Goal: Use online tool/utility: Utilize a website feature to perform a specific function

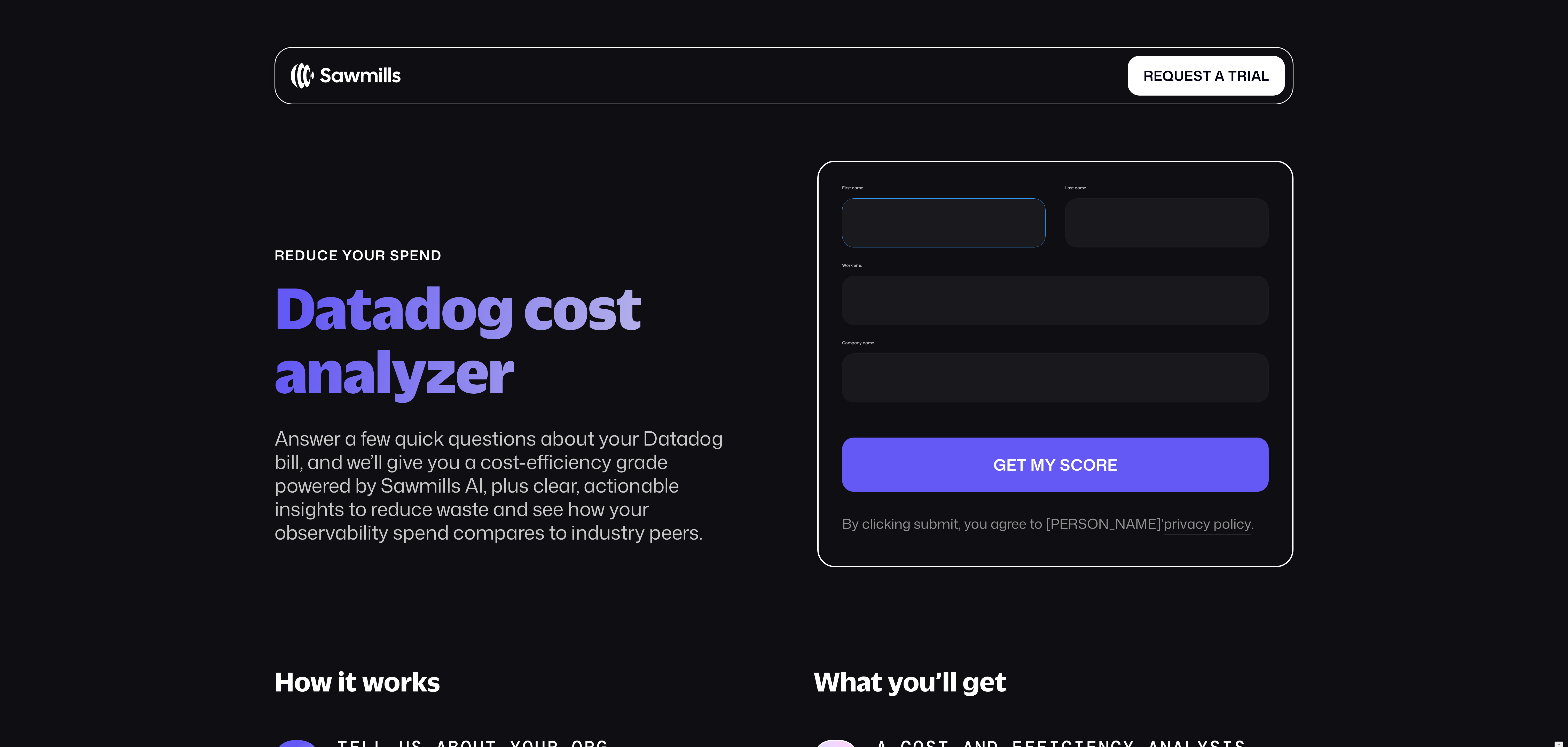
click at [896, 244] on input "First name" at bounding box center [943, 223] width 203 height 49
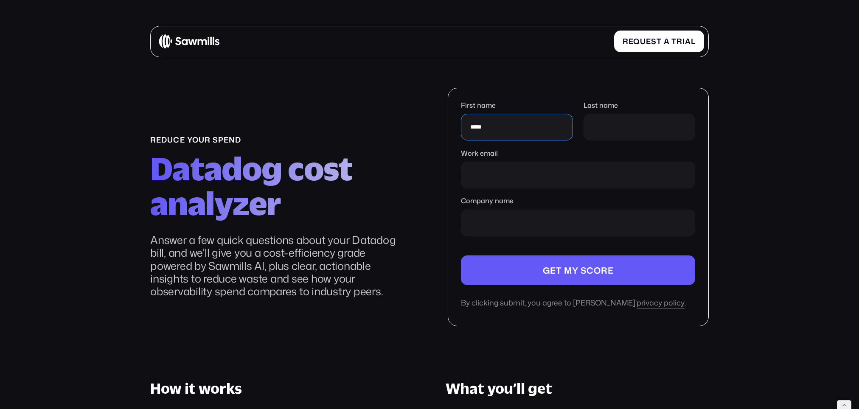
type input "*****"
type input "*"
type input "**********"
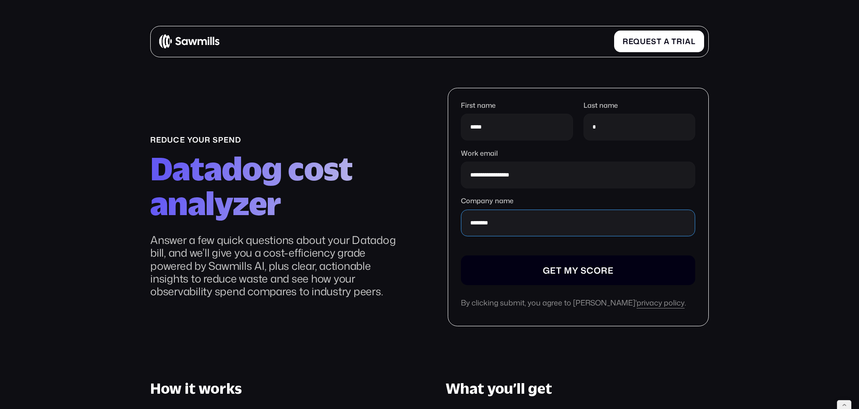
type input "********"
click at [580, 266] on input "Company name" at bounding box center [578, 270] width 234 height 30
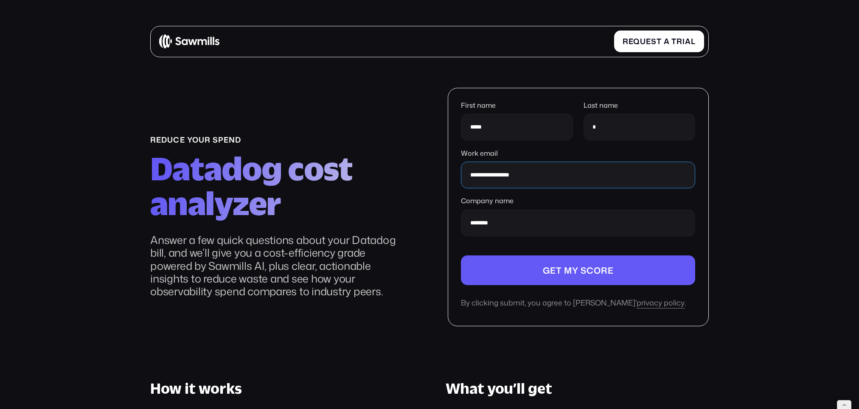
click at [546, 169] on input "**********" at bounding box center [578, 175] width 234 height 27
click at [548, 172] on input "**********" at bounding box center [578, 175] width 234 height 27
drag, startPoint x: 518, startPoint y: 176, endPoint x: 524, endPoint y: 176, distance: 5.9
click at [518, 176] on input "**********" at bounding box center [578, 175] width 234 height 27
click at [594, 176] on input "**********" at bounding box center [578, 175] width 234 height 27
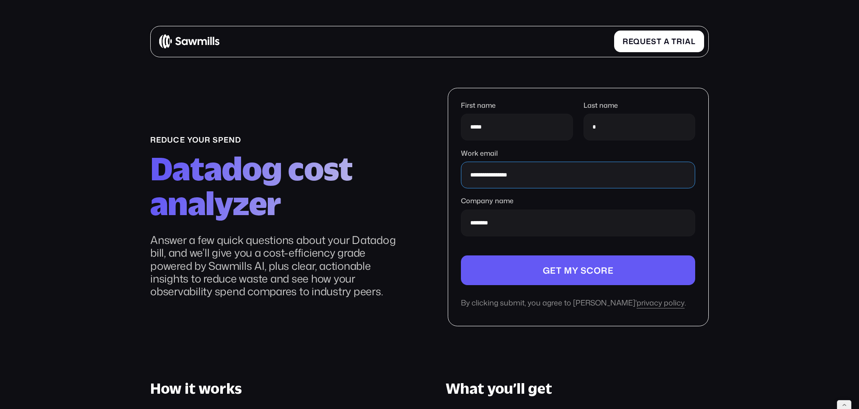
type input "**********"
click at [756, 161] on section "**********" at bounding box center [429, 350] width 859 height 647
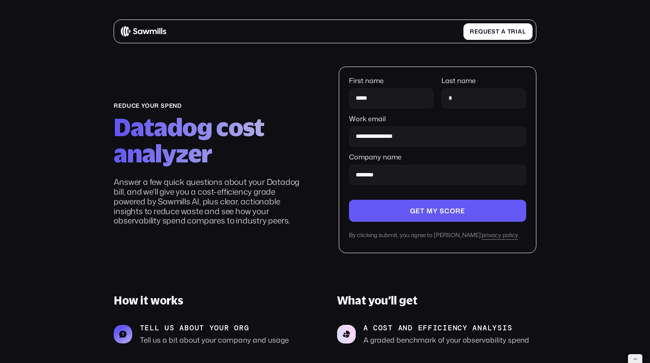
click at [559, 126] on section "**********" at bounding box center [325, 268] width 650 height 496
click at [489, 99] on input "*" at bounding box center [484, 98] width 84 height 20
drag, startPoint x: 588, startPoint y: 95, endPoint x: 579, endPoint y: 115, distance: 22.0
click at [588, 95] on section "**********" at bounding box center [325, 268] width 650 height 496
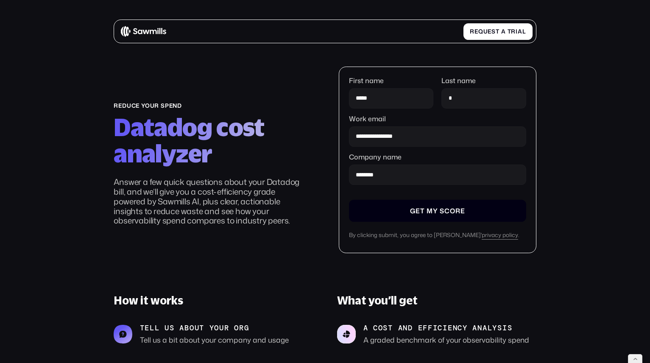
click at [497, 209] on input "Company name" at bounding box center [437, 211] width 177 height 22
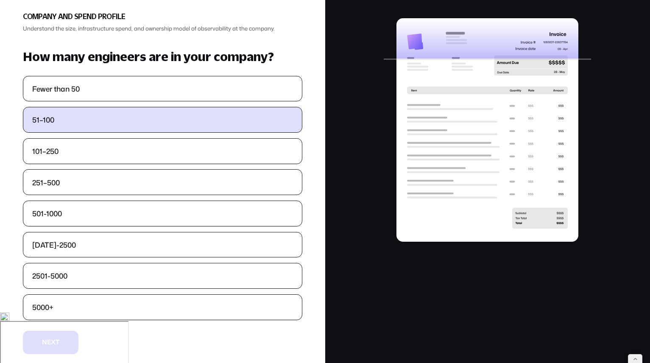
scroll to position [59, 0]
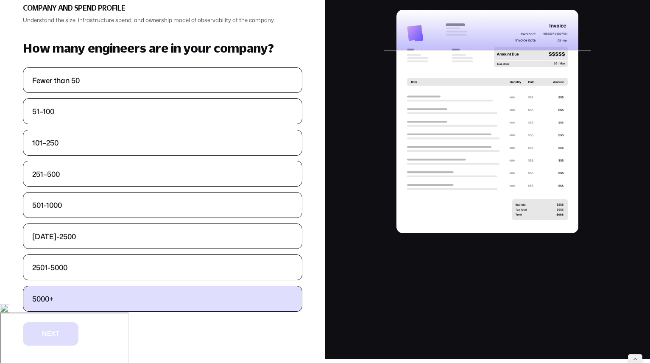
click at [88, 305] on label "5000+" at bounding box center [162, 298] width 279 height 25
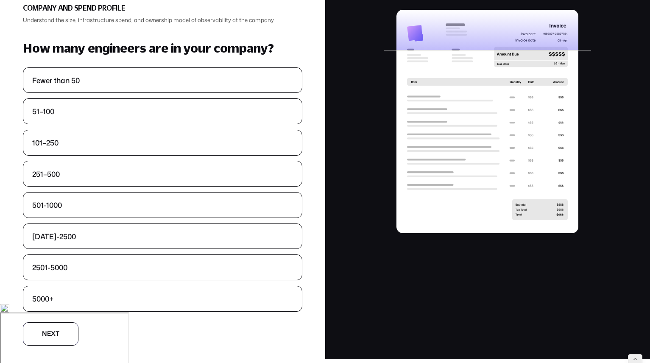
click at [59, 333] on button "N N e e x x t t" at bounding box center [51, 333] width 56 height 23
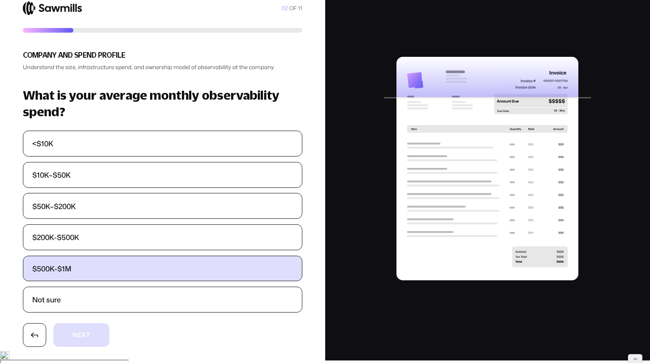
click at [102, 267] on label "$500K-$1M" at bounding box center [162, 268] width 279 height 25
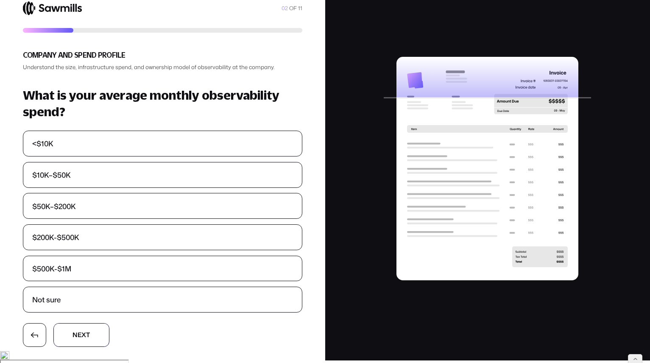
click at [91, 331] on button "N N e e x x t t" at bounding box center [81, 334] width 56 height 23
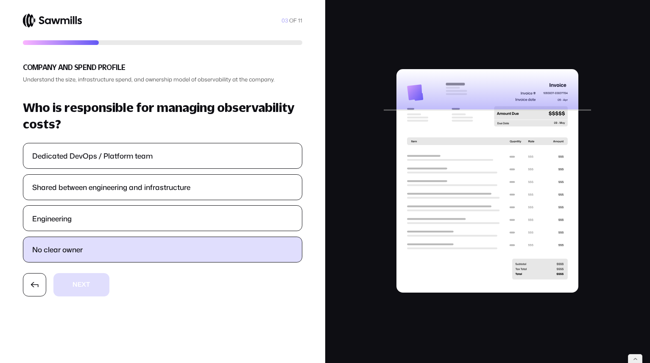
click at [106, 254] on label "No clear owner" at bounding box center [162, 249] width 279 height 25
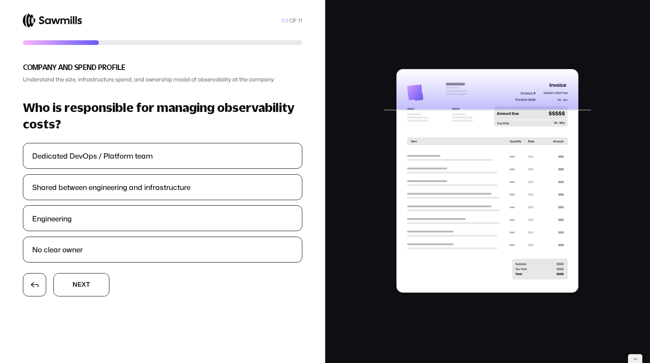
click at [95, 290] on button "N N e e x x t t" at bounding box center [81, 284] width 56 height 23
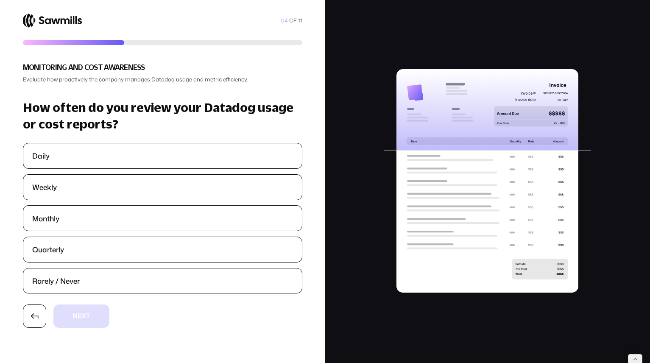
click at [100, 114] on h3 "How often do you review your Datadog usage or cost reports?" at bounding box center [163, 115] width 280 height 33
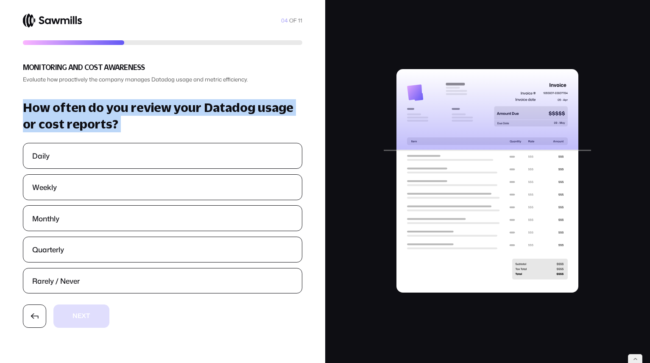
click at [100, 114] on h3 "How often do you review your Datadog usage or cost reports?" at bounding box center [163, 115] width 280 height 33
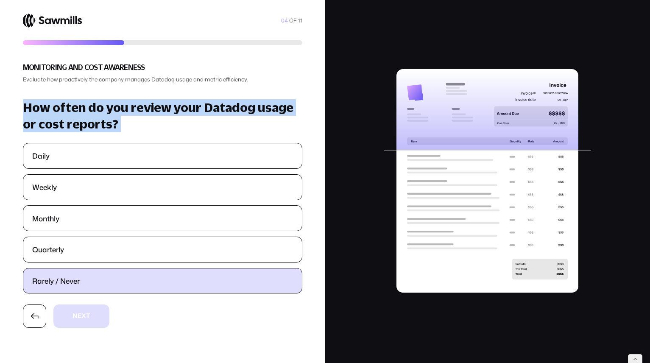
click at [84, 283] on label "Rarely / Never" at bounding box center [162, 281] width 279 height 25
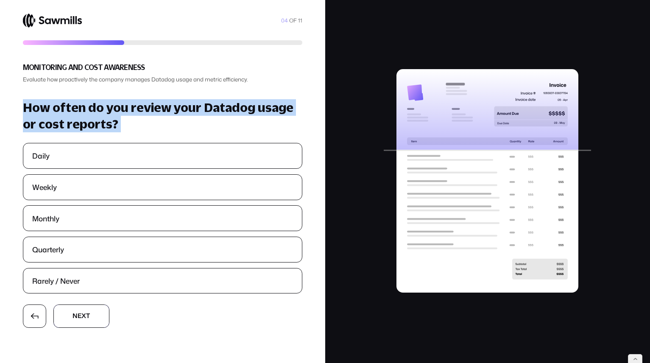
click at [81, 309] on button "N N e e x x t t" at bounding box center [81, 316] width 56 height 23
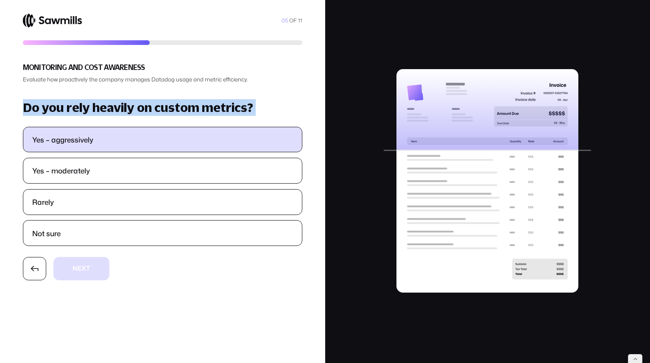
click at [117, 144] on label "Yes – aggressively" at bounding box center [162, 139] width 279 height 25
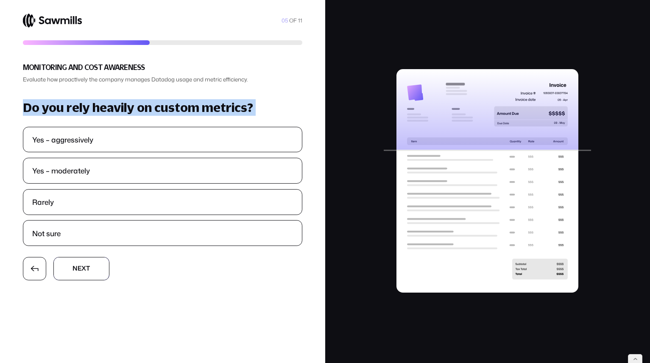
click at [102, 278] on button "N N e e x x t t" at bounding box center [81, 268] width 56 height 23
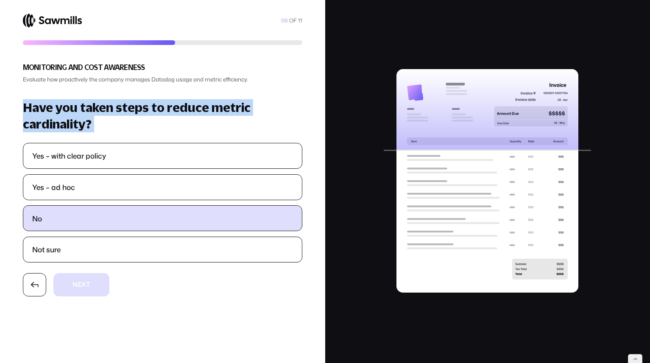
click at [90, 224] on label "No" at bounding box center [162, 218] width 279 height 25
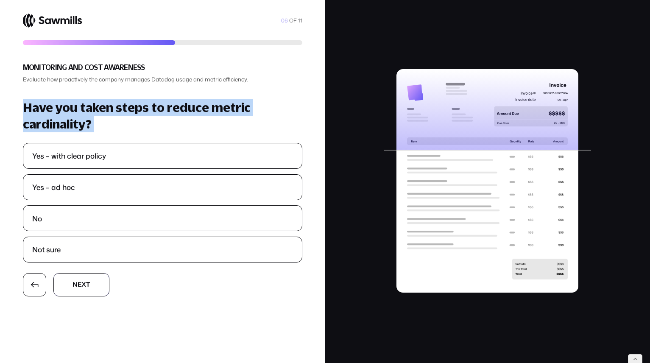
click at [94, 294] on button "N N e e x x t t" at bounding box center [81, 284] width 56 height 23
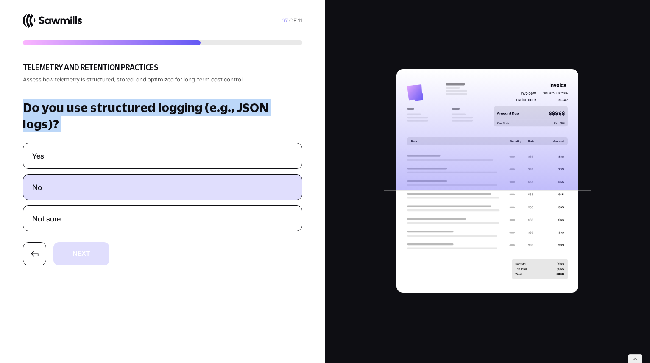
click at [74, 192] on label "No" at bounding box center [162, 187] width 279 height 25
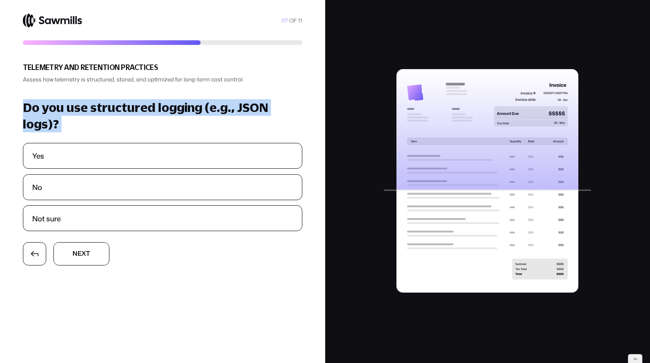
click at [78, 262] on button "N N e e x x t t" at bounding box center [81, 253] width 56 height 23
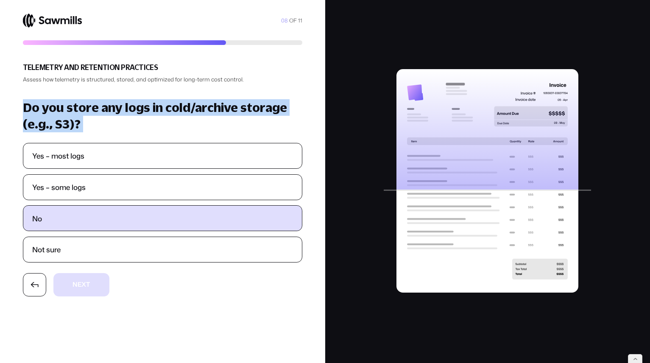
click at [85, 220] on label "No" at bounding box center [162, 218] width 279 height 25
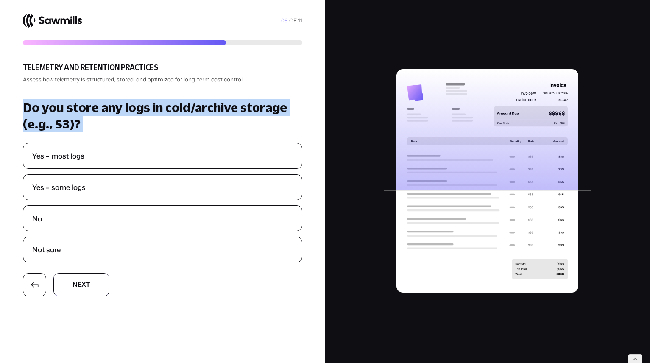
click at [88, 282] on span "t" at bounding box center [88, 278] width 4 height 6
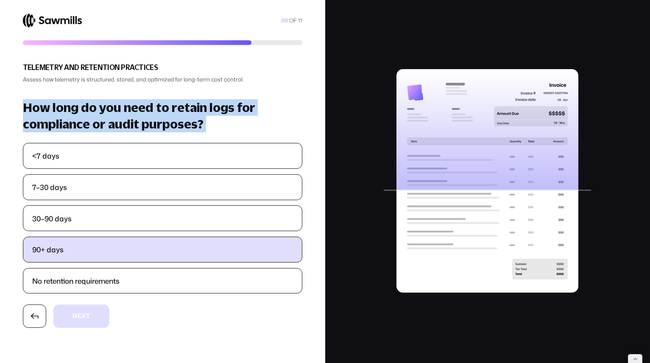
click at [94, 248] on label "90+ days" at bounding box center [162, 249] width 279 height 25
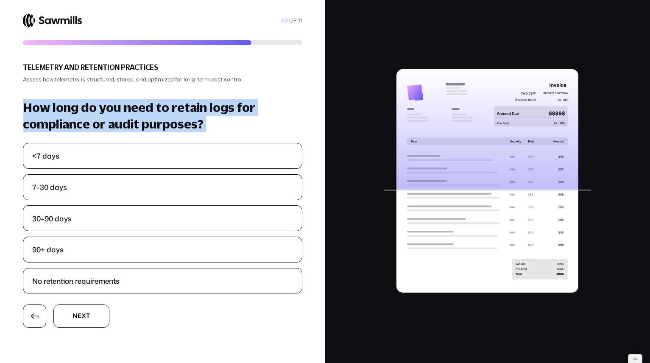
click at [82, 319] on span "x" at bounding box center [83, 316] width 5 height 6
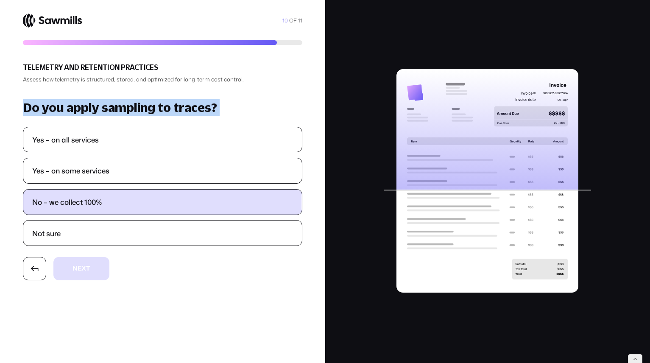
click at [85, 210] on label "No – we collect 100%" at bounding box center [162, 202] width 279 height 25
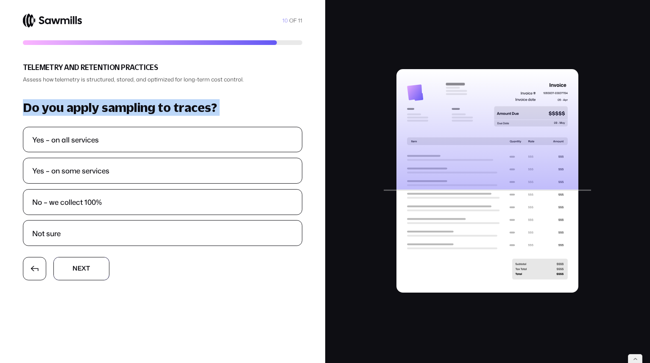
click at [87, 263] on button "N N e e x x t t" at bounding box center [81, 268] width 56 height 23
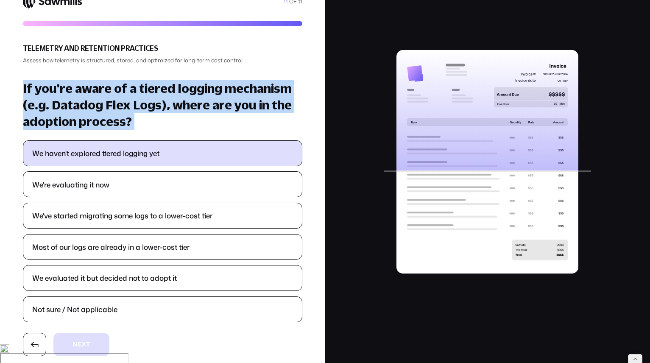
scroll to position [29, 0]
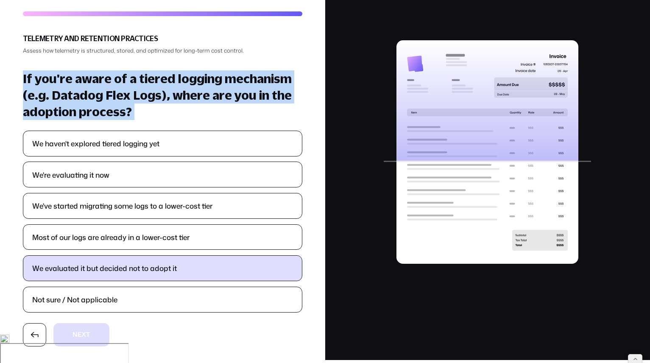
click at [72, 262] on label "We evaluated it but decided not to adopt it" at bounding box center [162, 268] width 279 height 25
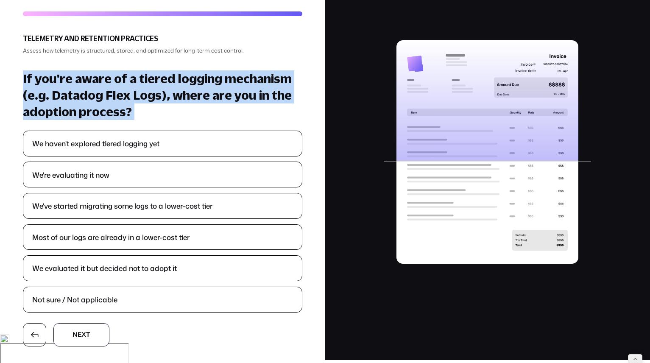
click at [82, 326] on button "N N e e x x t t" at bounding box center [81, 334] width 56 height 23
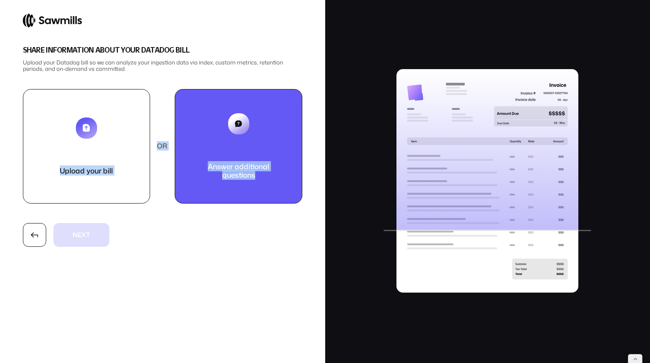
click at [251, 118] on button "Answer additional questions" at bounding box center [239, 146] width 128 height 115
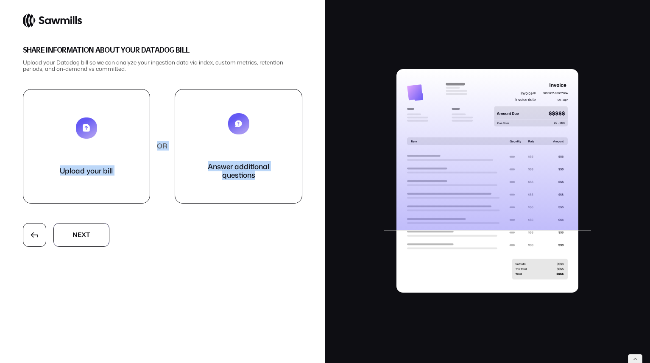
click at [91, 239] on button "N N e e x x t t" at bounding box center [81, 234] width 56 height 23
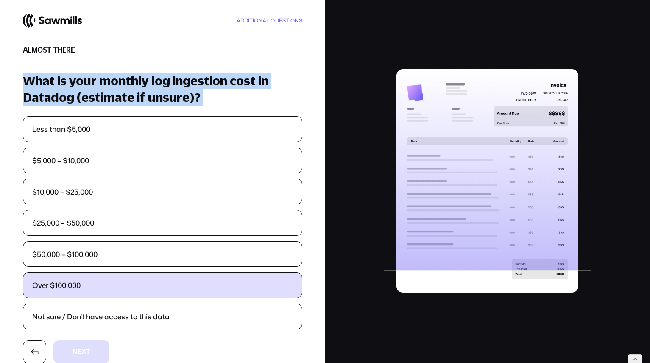
click at [161, 284] on label "Over $100,000" at bounding box center [162, 285] width 279 height 25
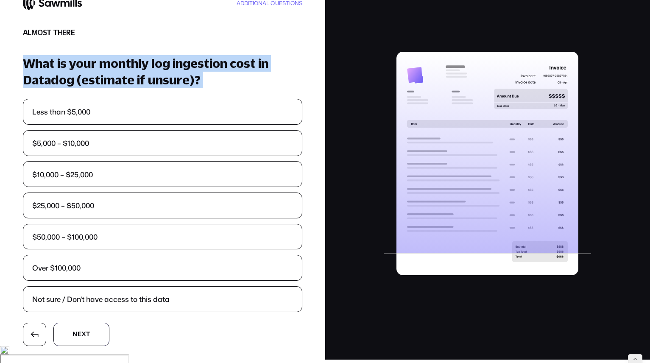
click at [95, 335] on button "N N e e x x t t" at bounding box center [81, 334] width 56 height 23
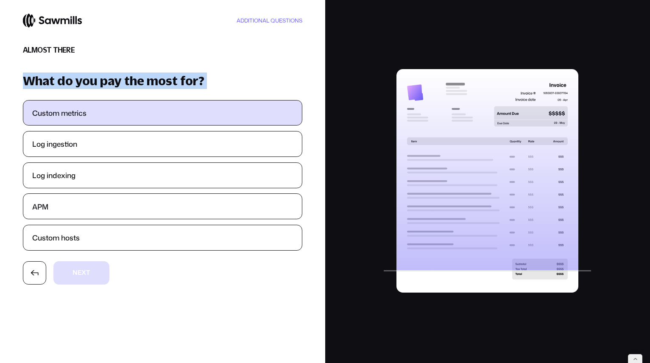
click at [124, 121] on label "Custom metrics" at bounding box center [162, 113] width 279 height 25
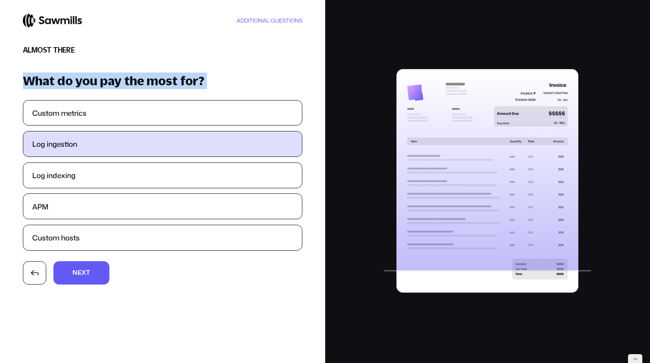
click at [93, 154] on label "Log ingestion" at bounding box center [162, 144] width 279 height 25
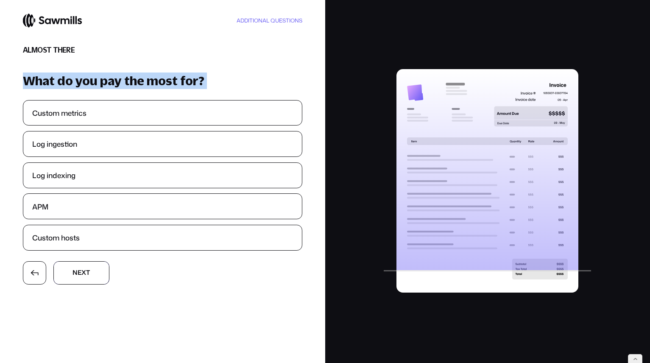
click at [96, 274] on button "N N e e x x t t" at bounding box center [81, 272] width 56 height 23
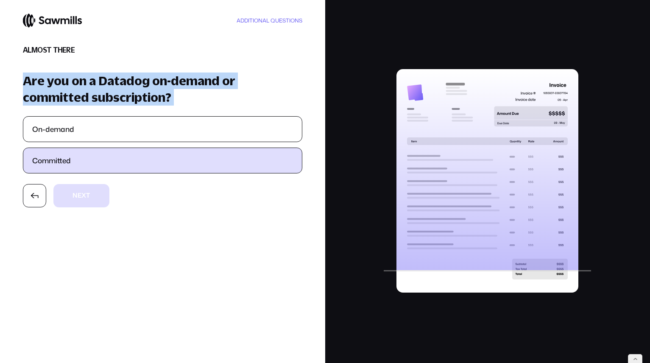
click at [83, 164] on label "Committed" at bounding box center [162, 160] width 279 height 25
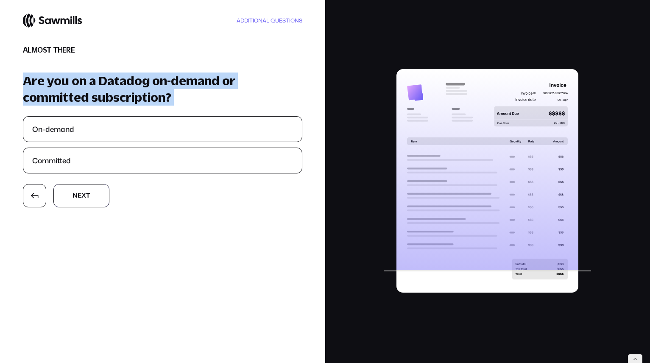
click at [85, 190] on button "N N e e x x t t" at bounding box center [81, 195] width 56 height 23
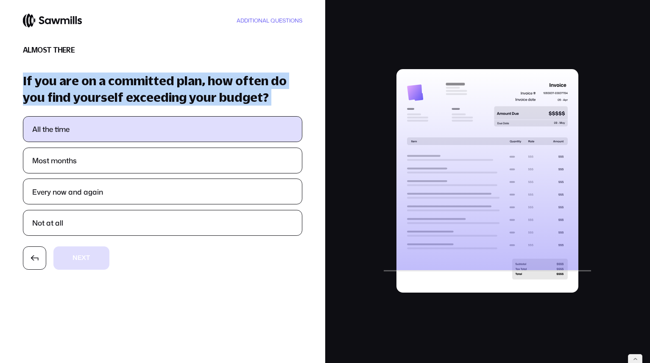
click at [107, 137] on label "All the time" at bounding box center [162, 129] width 279 height 25
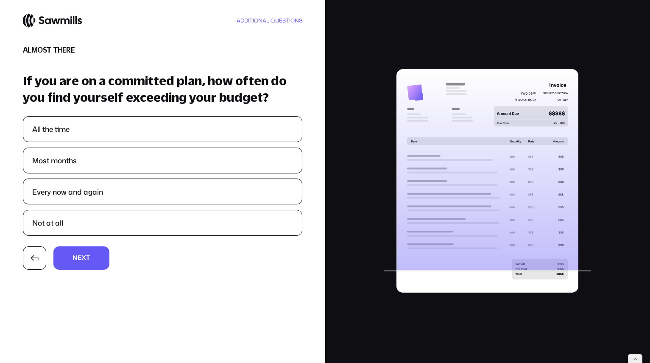
click at [92, 247] on section "ADDITIONAL QUESTIONS Almost there If you are on a committed plan, how often do …" at bounding box center [162, 181] width 325 height 363
click at [88, 261] on span "t" at bounding box center [88, 258] width 4 height 6
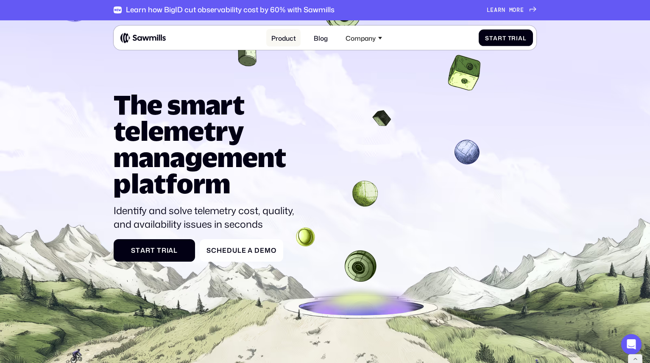
click at [281, 38] on link "Product" at bounding box center [283, 37] width 34 height 17
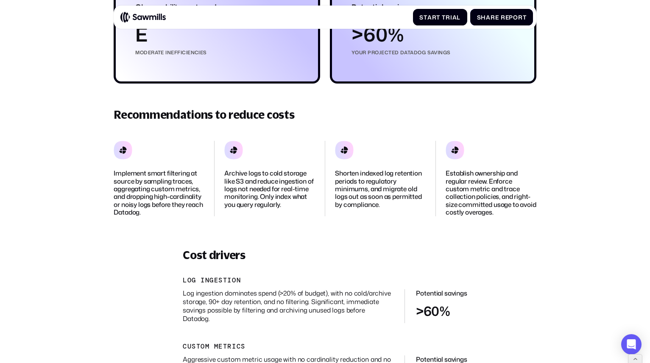
scroll to position [170, 0]
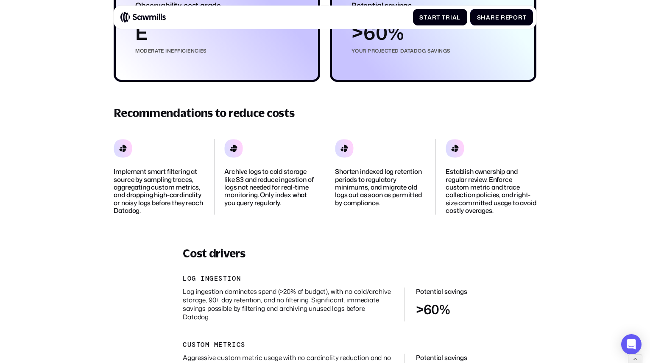
click at [498, 25] on link "S h a r e S h a r e S h a r e r e p o r t S h a r e r e p o r t" at bounding box center [501, 17] width 63 height 17
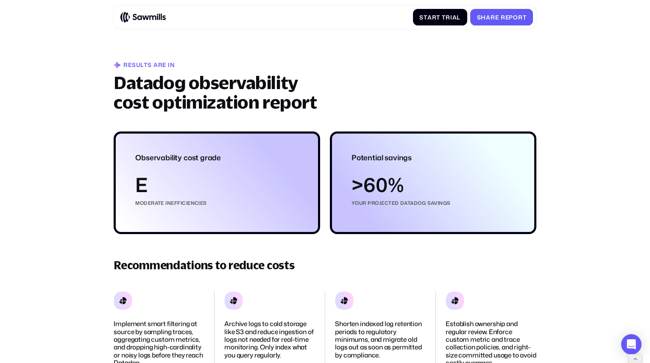
scroll to position [0, 0]
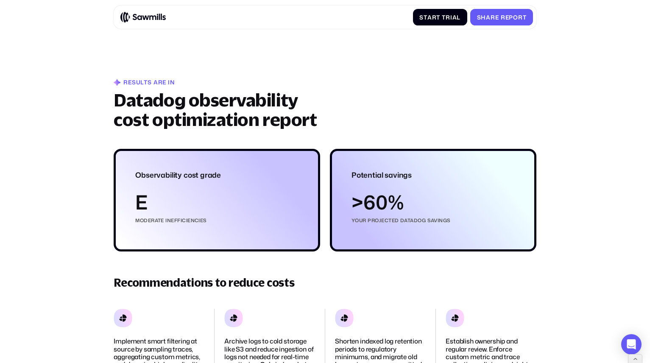
drag, startPoint x: 418, startPoint y: 239, endPoint x: 442, endPoint y: 238, distance: 23.8
click at [442, 238] on div "Potential savings >60% your projected Datadog Savings" at bounding box center [433, 200] width 207 height 103
drag, startPoint x: 437, startPoint y: 237, endPoint x: 380, endPoint y: 227, distance: 58.4
click at [375, 226] on div "Potential savings >60% your projected Datadog Savings" at bounding box center [433, 200] width 207 height 103
